Goal: Information Seeking & Learning: Learn about a topic

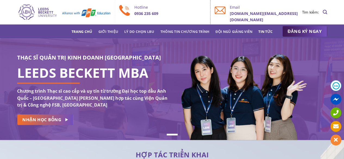
click at [259, 31] on link "Tin tức" at bounding box center [266, 32] width 14 height 10
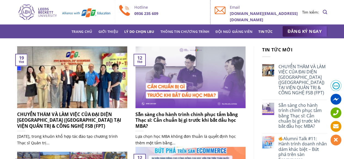
click at [140, 31] on link "Lý do chọn LBU" at bounding box center [139, 32] width 30 height 10
click at [142, 32] on link "Lý do chọn LBU" at bounding box center [139, 32] width 30 height 10
click at [142, 30] on link "Lý do chọn LBU" at bounding box center [139, 32] width 30 height 10
click at [92, 32] on link "Trang chủ" at bounding box center [82, 32] width 21 height 10
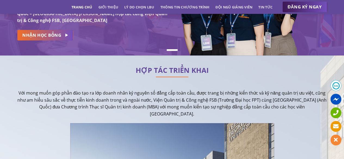
scroll to position [82, 0]
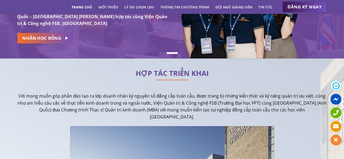
drag, startPoint x: 23, startPoint y: 94, endPoint x: 277, endPoint y: 102, distance: 254.2
click at [277, 102] on p "Với mong muốn góp phần đào tạo ra lớp doanh nhân kỷ nguyên số đẳng cấp toàn cầu…" at bounding box center [172, 107] width 310 height 28
click at [26, 93] on p "Với mong muốn góp phần đào tạo ra lớp doanh nhân kỷ nguyên số đẳng cấp toàn cầu…" at bounding box center [172, 107] width 310 height 28
drag, startPoint x: 21, startPoint y: 91, endPoint x: 249, endPoint y: 102, distance: 228.4
click at [249, 102] on p "Với mong muốn góp phần đào tạo ra lớp doanh nhân kỷ nguyên số đẳng cấp toàn cầu…" at bounding box center [172, 107] width 310 height 28
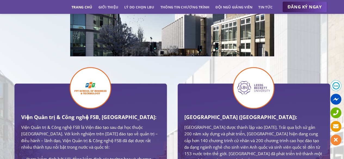
scroll to position [300, 0]
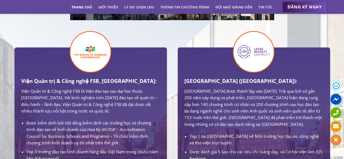
click at [128, 120] on li "Được kiểm định bởi Hội đồng kiểm định các trường học và chương trình đào tạo về…" at bounding box center [92, 133] width 133 height 26
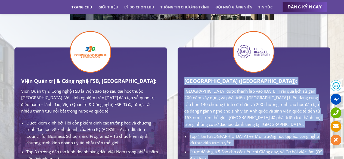
drag, startPoint x: 307, startPoint y: 137, endPoint x: 184, endPoint y: 64, distance: 143.7
click at [184, 64] on div "[GEOGRAPHIC_DATA] ([GEOGRAPHIC_DATA]): [GEOGRAPHIC_DATA] được thành lập vào [DA…" at bounding box center [254, 127] width 147 height 160
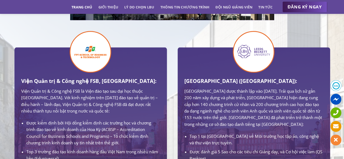
click at [108, 88] on p "Viện Quản trị & Công nghệ FSB là Viện đào tạo sau đại học thuộc [GEOGRAPHIC_DAT…" at bounding box center [90, 101] width 139 height 26
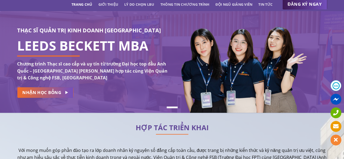
scroll to position [0, 0]
